Goal: Task Accomplishment & Management: Manage account settings

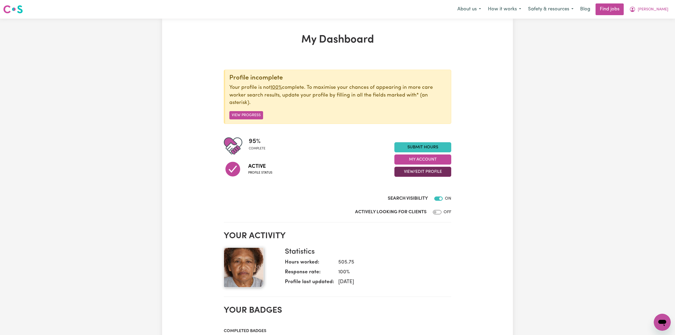
click at [409, 176] on button "View/Edit Profile" at bounding box center [423, 172] width 57 height 10
click at [410, 194] on link "Edit Profile" at bounding box center [420, 196] width 50 height 11
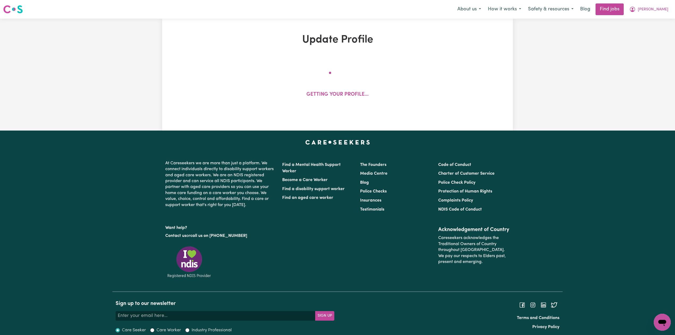
select select "[DEMOGRAPHIC_DATA]"
select select "[DEMOGRAPHIC_DATA] Citizen"
select select "Studying a healthcare related degree or qualification"
select select "45"
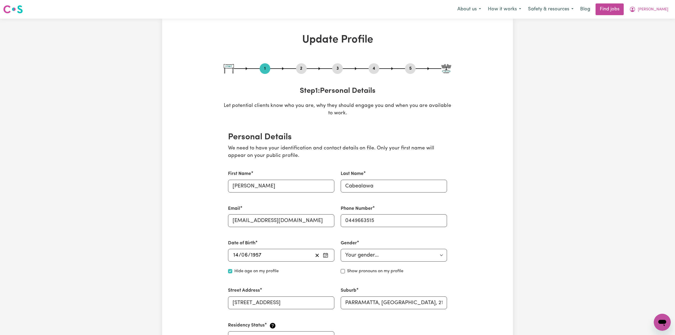
click at [336, 71] on button "3" at bounding box center [337, 68] width 11 height 7
select select "2013"
select select "2024"
select select "Certificate III (Individual Support)"
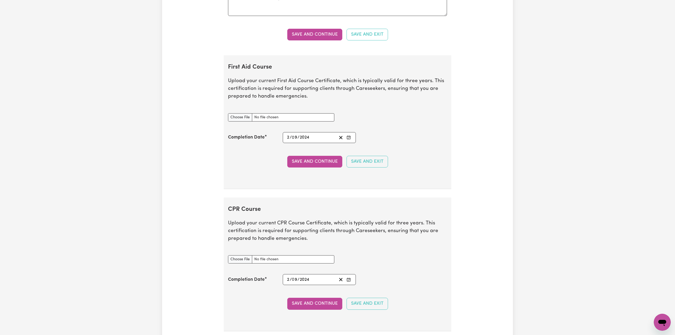
scroll to position [996, 0]
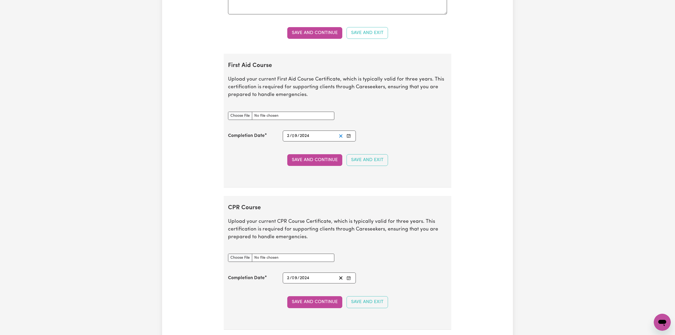
click at [340, 139] on icon "Clear date" at bounding box center [341, 135] width 5 height 5
click at [237, 120] on input "First Aid Course document" at bounding box center [281, 116] width 106 height 8
type input "C:\fakepath\[PERSON_NAME] CPR and First Aid Certificate 09102025.jpg"
click at [349, 138] on icon "Enter the Completion Date of your First Aid Course" at bounding box center [349, 136] width 4 height 4
click at [329, 99] on abbr "9" at bounding box center [330, 97] width 2 height 5
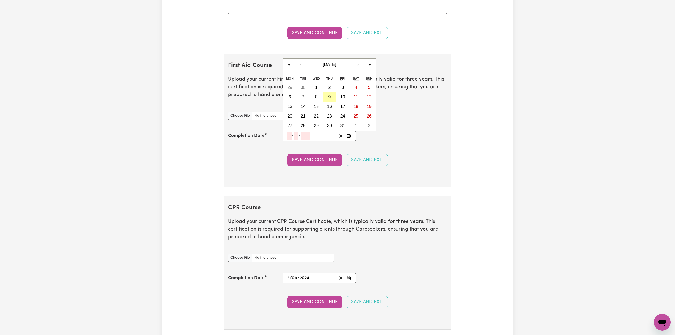
type input "[DATE]"
type input "9"
type input "10"
type input "2025"
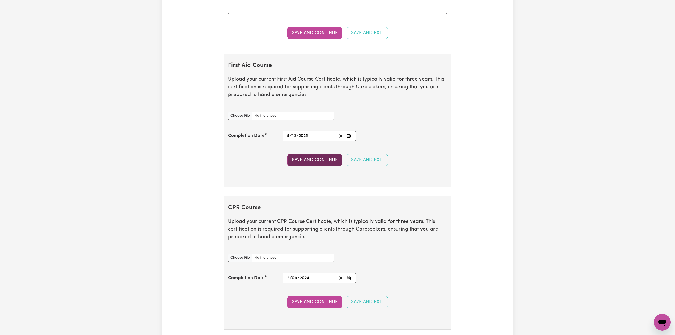
click at [303, 166] on button "Save and Continue" at bounding box center [314, 160] width 55 height 12
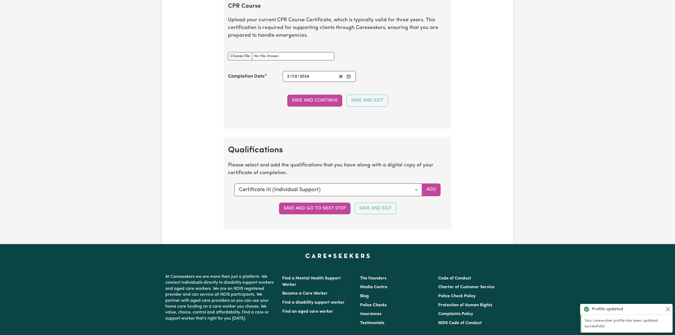
scroll to position [1157, 0]
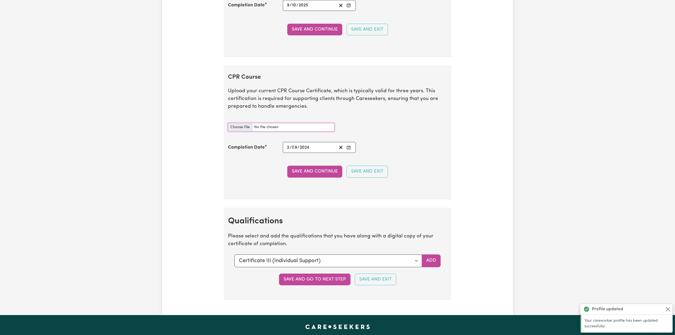
click at [239, 130] on input "CPR Course document" at bounding box center [281, 127] width 106 height 8
type input "C:\fakepath\[PERSON_NAME] CPR and First Aid Certificate 09102025.jpg"
click at [342, 150] on icon "Clear date" at bounding box center [341, 147] width 5 height 5
click at [353, 153] on div "/ /" at bounding box center [319, 147] width 73 height 11
click at [349, 150] on icon "Enter the Completion Date of your CPR Course" at bounding box center [349, 147] width 4 height 4
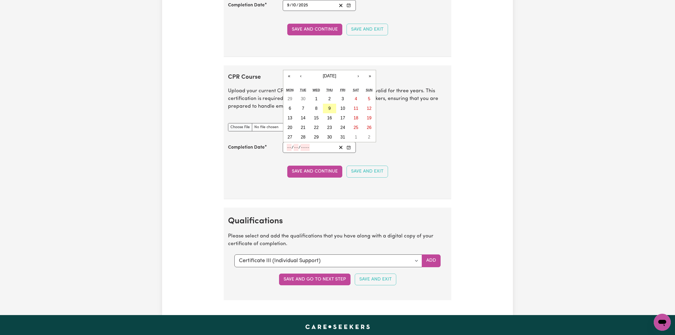
click at [331, 111] on abbr "9" at bounding box center [330, 108] width 2 height 5
type input "[DATE]"
type input "9"
type input "10"
type input "2025"
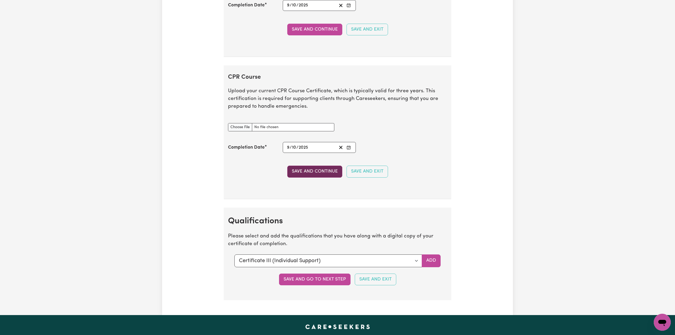
click at [316, 177] on button "Save and Continue" at bounding box center [314, 172] width 55 height 12
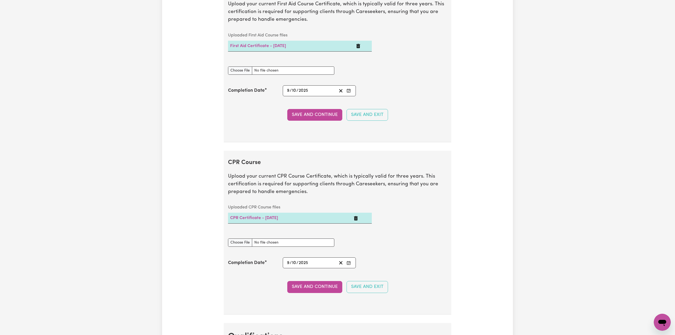
scroll to position [0, 0]
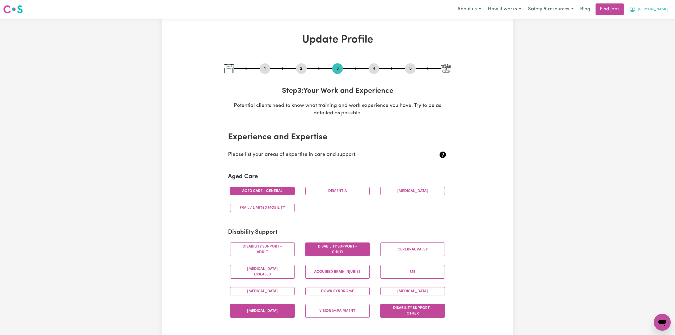
click at [648, 13] on button "[PERSON_NAME]" at bounding box center [649, 9] width 46 height 11
click at [646, 39] on link "Logout" at bounding box center [651, 41] width 42 height 10
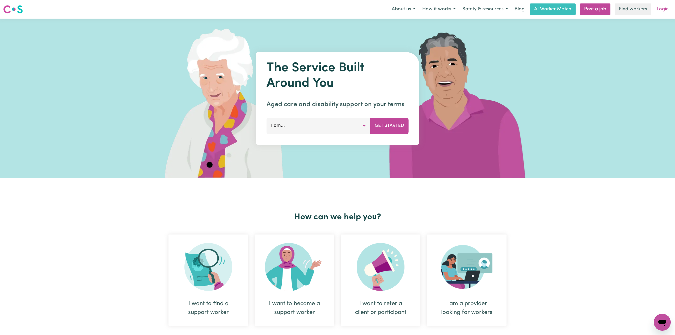
click at [661, 6] on link "Login" at bounding box center [663, 9] width 18 height 12
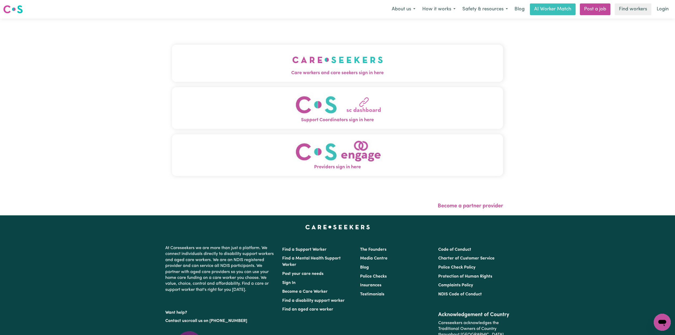
click at [240, 48] on button "Care workers and care seekers sign in here" at bounding box center [337, 63] width 331 height 37
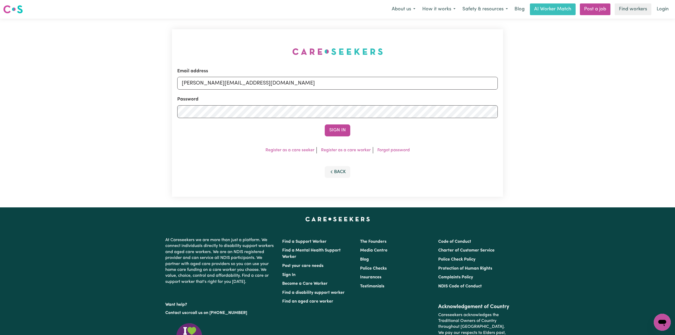
click at [223, 55] on div "Email address [PERSON_NAME][EMAIL_ADDRESS][DOMAIN_NAME] Password Sign In Regist…" at bounding box center [338, 113] width 338 height 189
click at [212, 79] on input "[PERSON_NAME][EMAIL_ADDRESS][DOMAIN_NAME]" at bounding box center [337, 83] width 321 height 13
drag, startPoint x: 210, startPoint y: 81, endPoint x: 378, endPoint y: 93, distance: 168.5
click at [380, 93] on form "Email address Superuser~[EMAIL_ADDRESS][DOMAIN_NAME] Password Sign In" at bounding box center [337, 102] width 321 height 69
type input "Superuser~[EMAIL_ADDRESS][DOMAIN_NAME]"
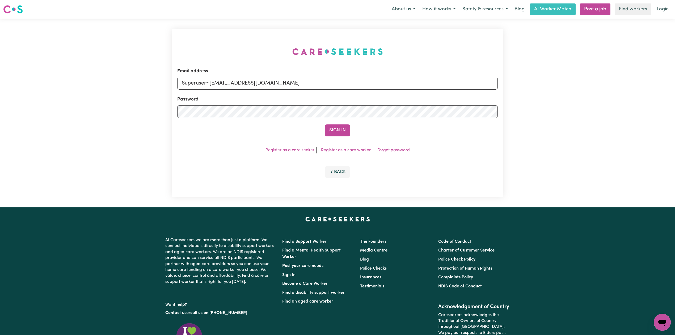
click at [331, 130] on button "Sign In" at bounding box center [338, 130] width 26 height 12
click at [332, 131] on div "Sign In" at bounding box center [337, 130] width 321 height 12
